Goal: Task Accomplishment & Management: Use online tool/utility

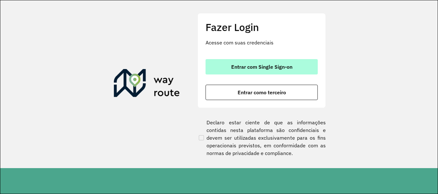
click at [256, 74] on button "Entrar com Single Sign-on" at bounding box center [261, 66] width 112 height 15
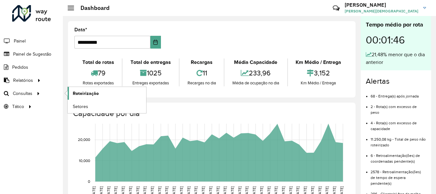
click at [77, 94] on span "Roteirização" at bounding box center [86, 93] width 26 height 7
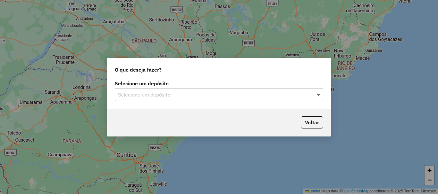
click at [318, 94] on span at bounding box center [319, 95] width 8 height 8
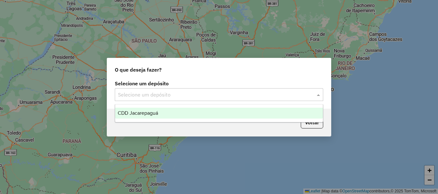
click at [169, 114] on div "CDD Jacarepaguá" at bounding box center [219, 113] width 208 height 11
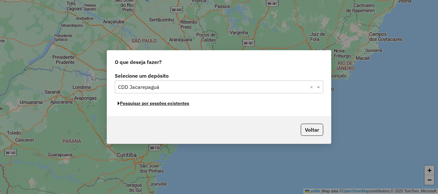
click at [171, 104] on button "Pesquisar por sessões existentes" at bounding box center [153, 104] width 77 height 10
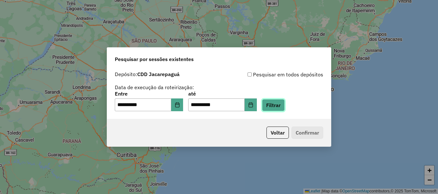
click at [276, 106] on button "Filtrar" at bounding box center [273, 105] width 23 height 12
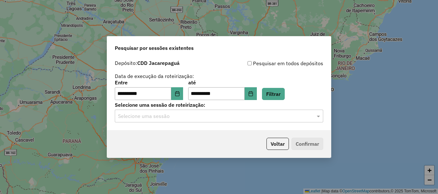
click at [232, 116] on input "text" at bounding box center [212, 117] width 189 height 8
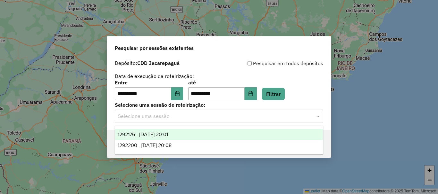
click at [165, 135] on span "1292176 - 10/10/2025 20:01" at bounding box center [143, 134] width 50 height 5
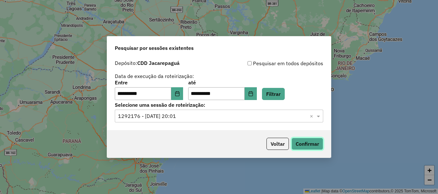
click at [305, 143] on button "Confirmar" at bounding box center [307, 144] width 32 height 12
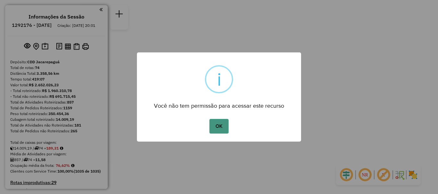
click at [218, 127] on button "OK" at bounding box center [218, 126] width 19 height 15
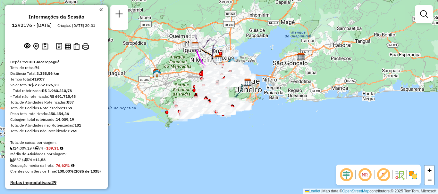
click at [367, 176] on em at bounding box center [364, 175] width 15 height 15
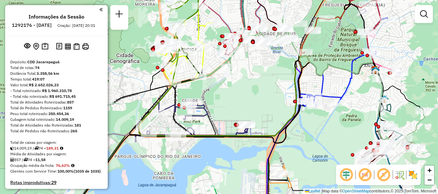
drag, startPoint x: 198, startPoint y: 151, endPoint x: 233, endPoint y: 141, distance: 36.0
click at [236, 143] on div "Janela de atendimento Grade de atendimento Capacidade Transportadoras Veículos …" at bounding box center [219, 97] width 438 height 194
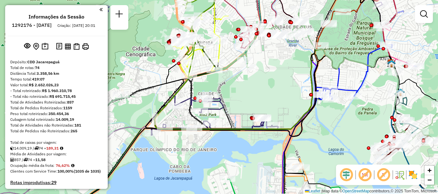
click at [221, 164] on div "Janela de atendimento Grade de atendimento Capacidade Transportadoras Veículos …" at bounding box center [219, 97] width 438 height 194
